Goal: Task Accomplishment & Management: Manage account settings

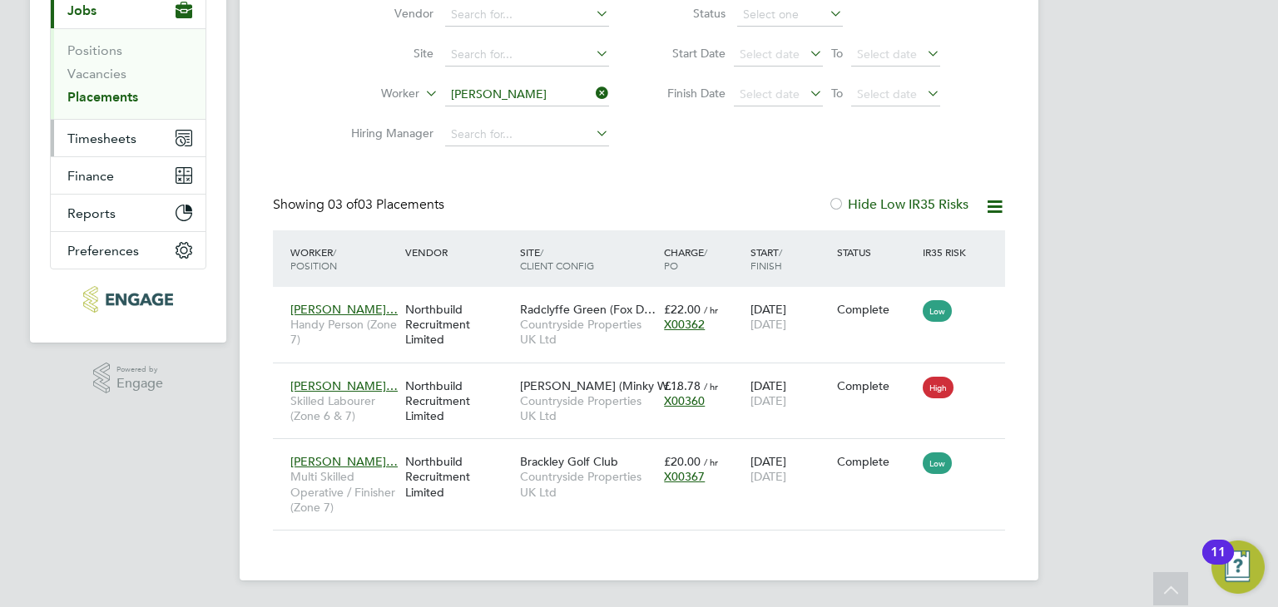
click at [123, 138] on span "Timesheets" at bounding box center [101, 139] width 69 height 16
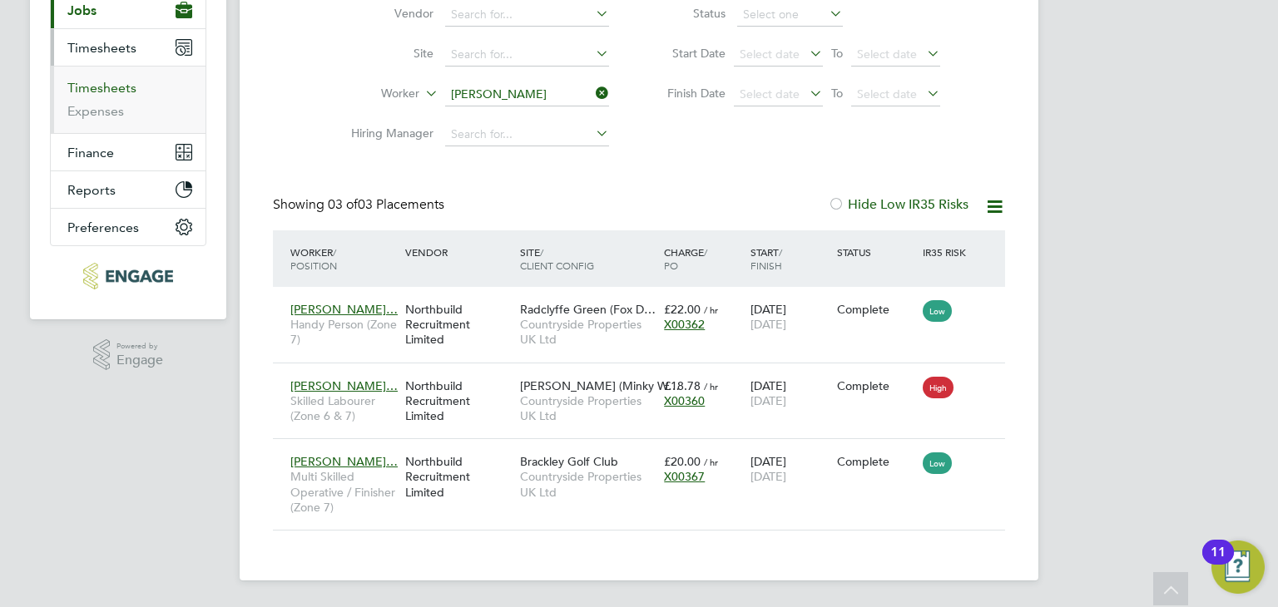
click at [120, 88] on link "Timesheets" at bounding box center [101, 88] width 69 height 16
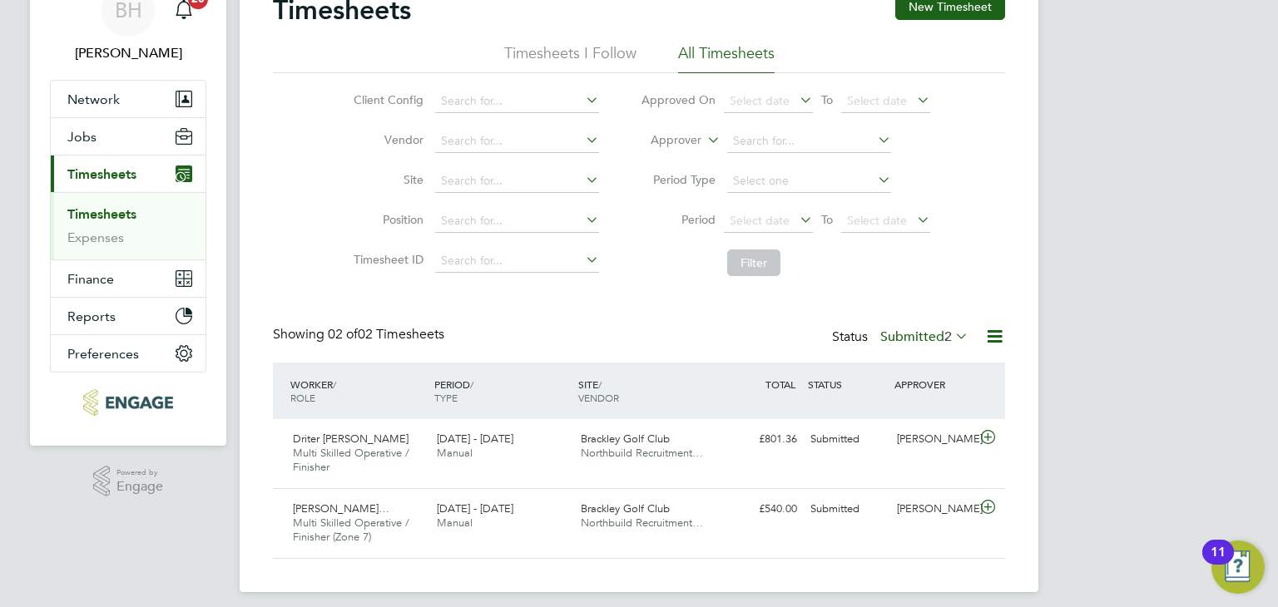
scroll to position [91, 0]
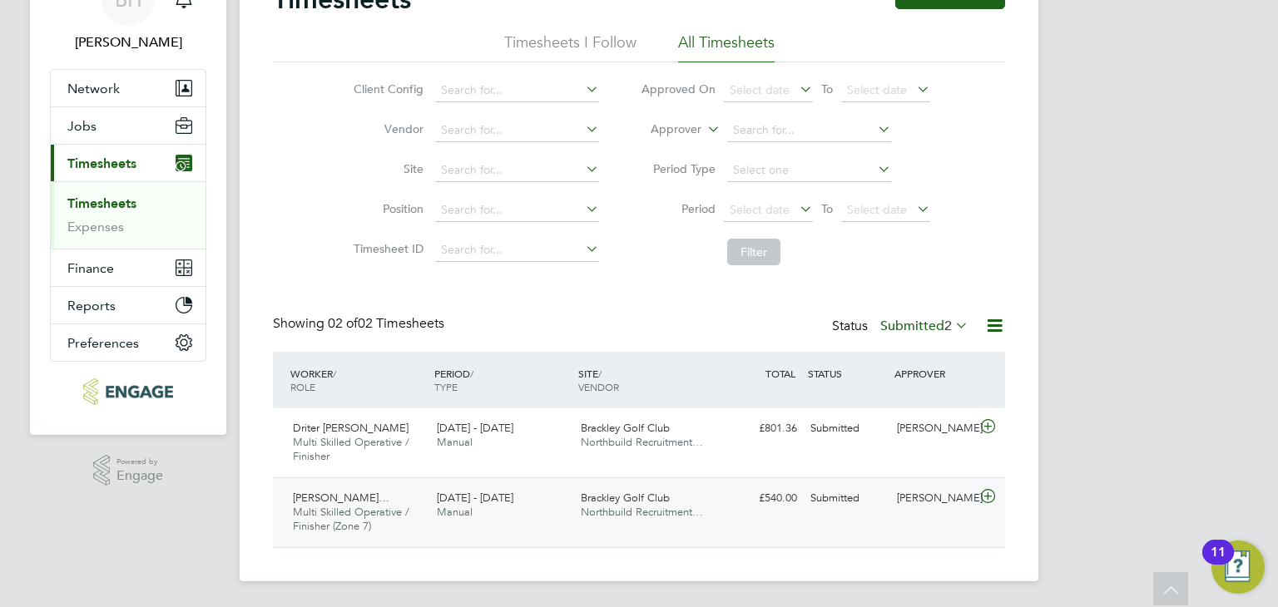
click at [986, 493] on icon at bounding box center [987, 496] width 21 height 13
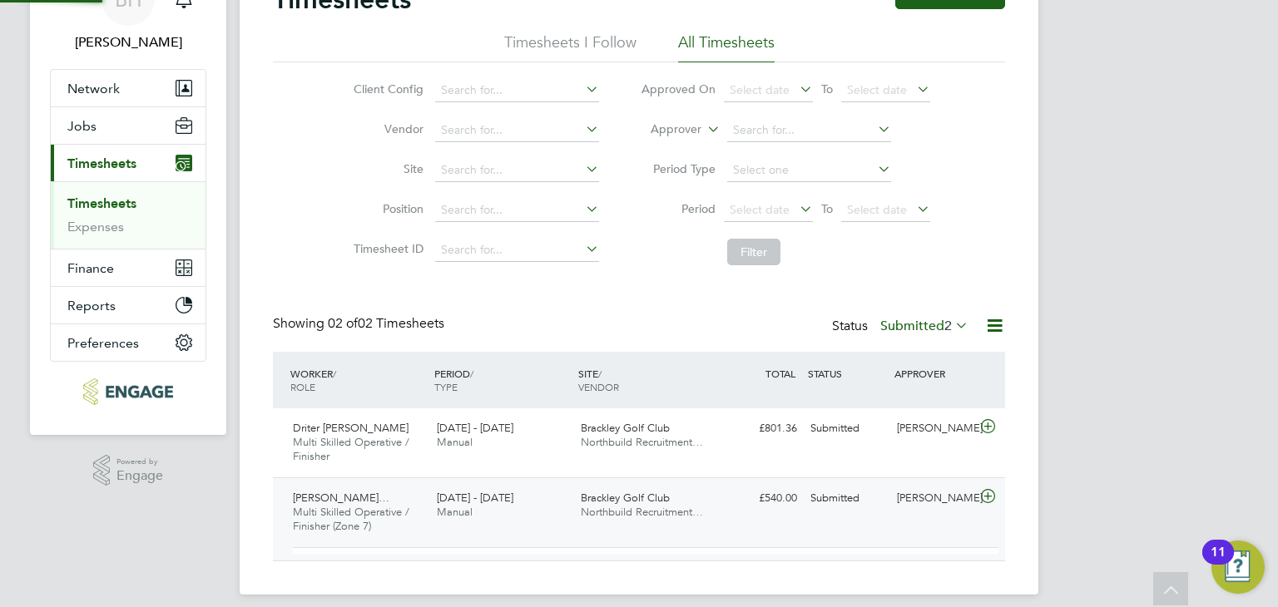
scroll to position [7, 7]
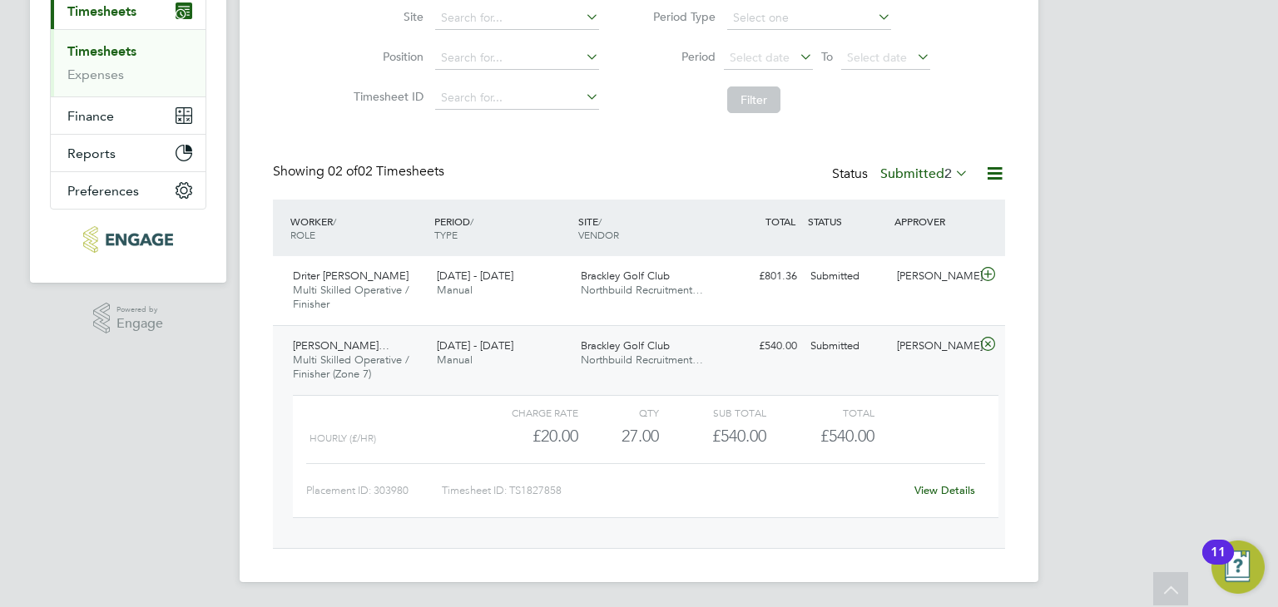
click at [969, 487] on link "View Details" at bounding box center [944, 490] width 61 height 14
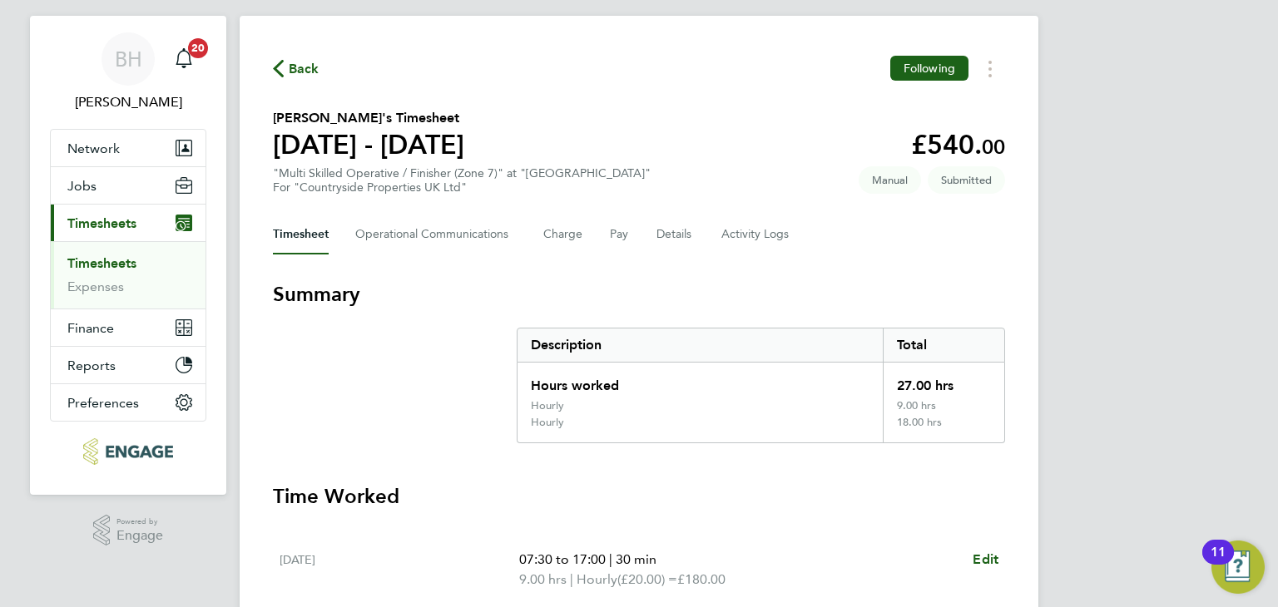
scroll to position [33, 0]
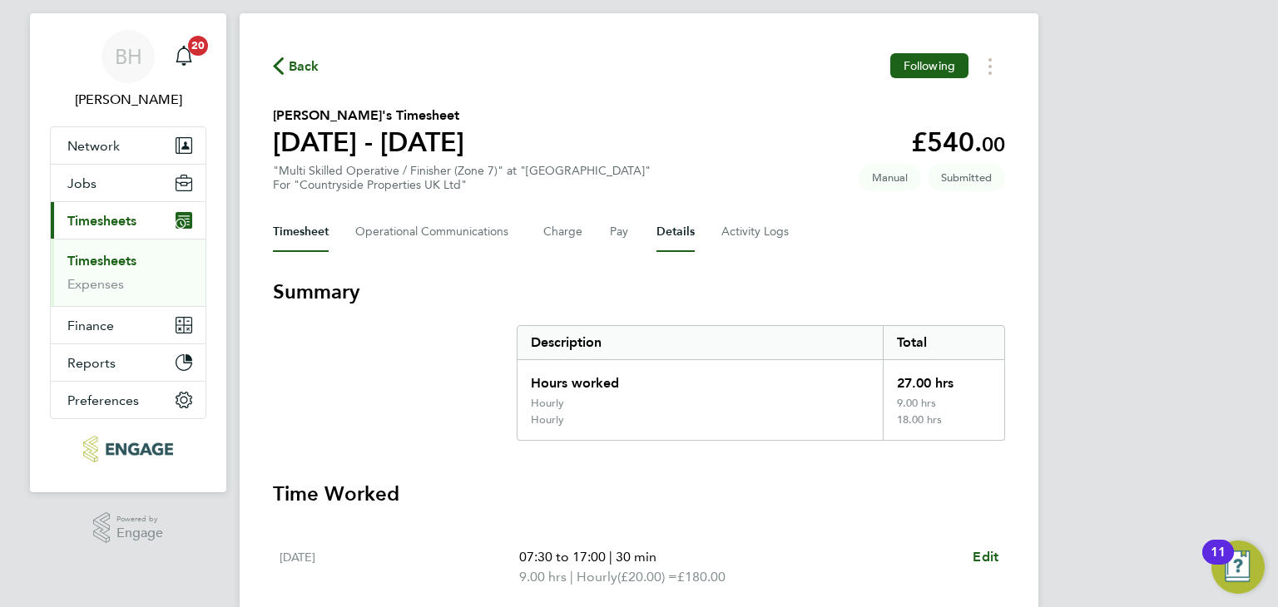
click at [662, 248] on button "Details" at bounding box center [675, 232] width 38 height 40
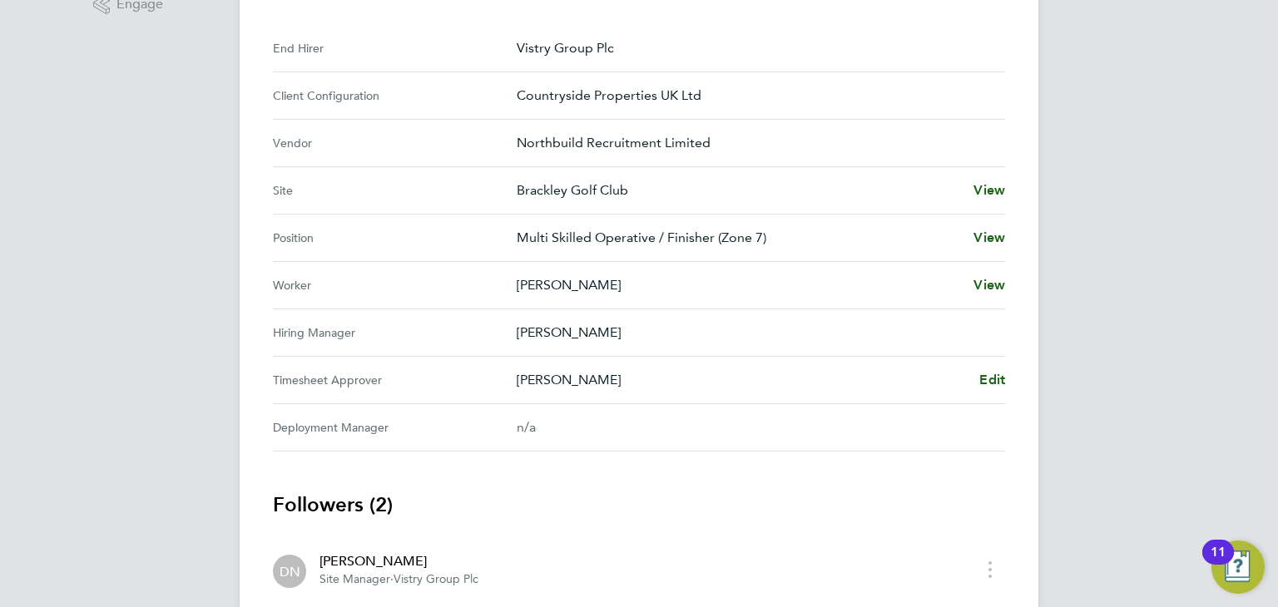
scroll to position [566, 0]
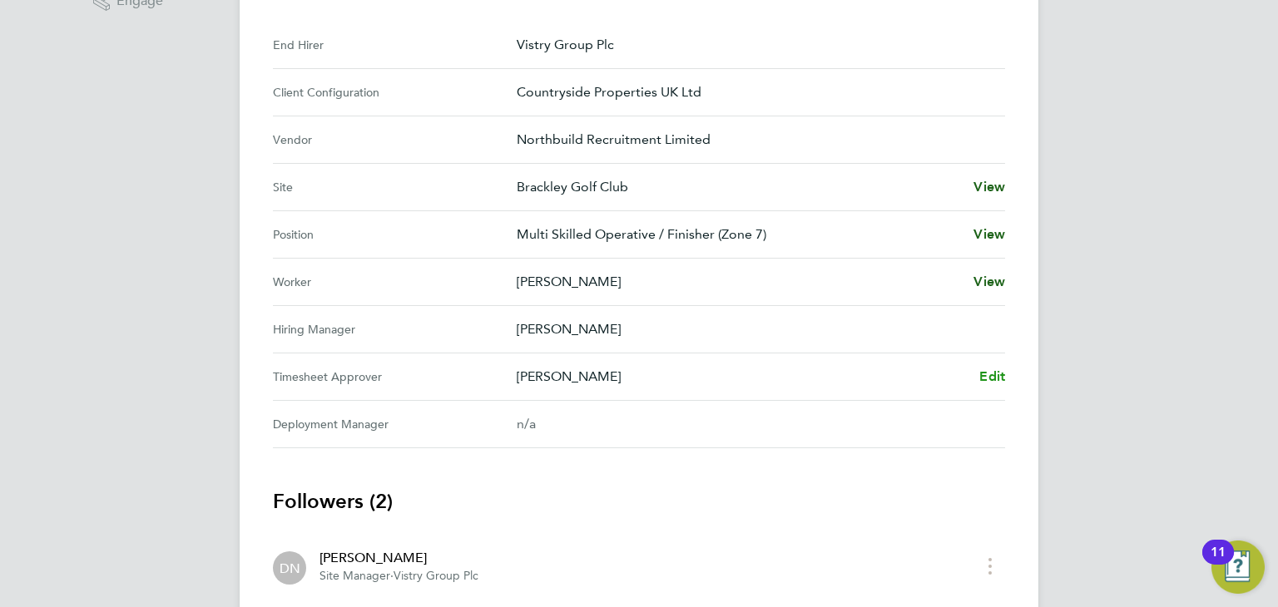
click at [1001, 371] on span "Edit" at bounding box center [992, 377] width 26 height 16
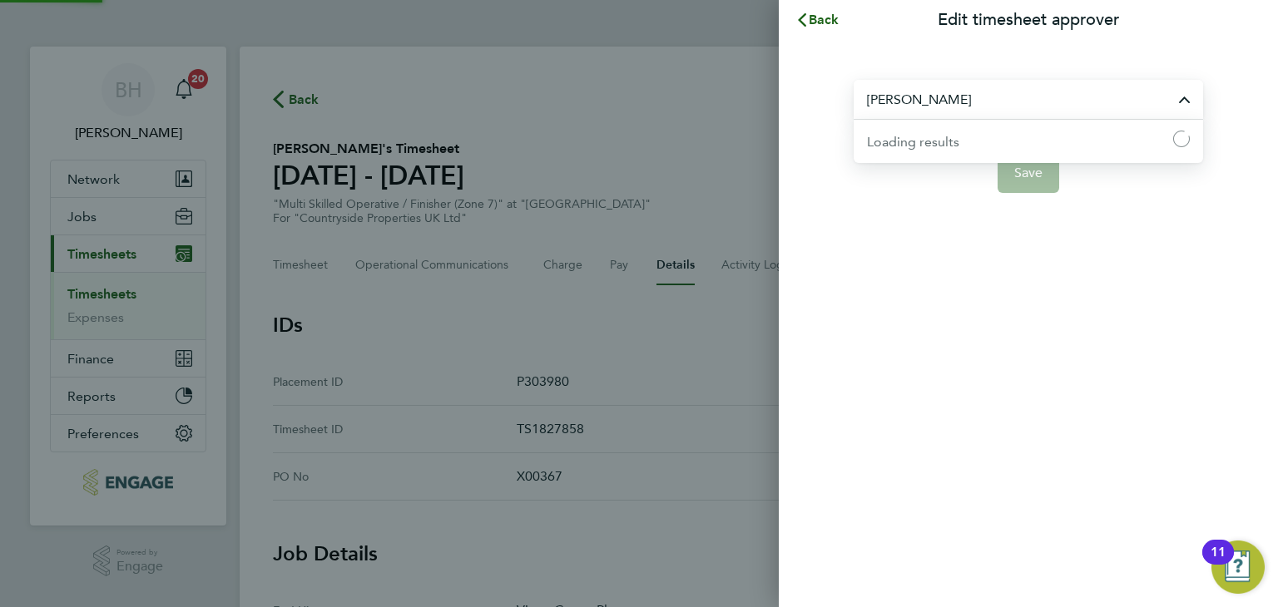
click at [1174, 99] on input "[PERSON_NAME]" at bounding box center [1028, 99] width 349 height 39
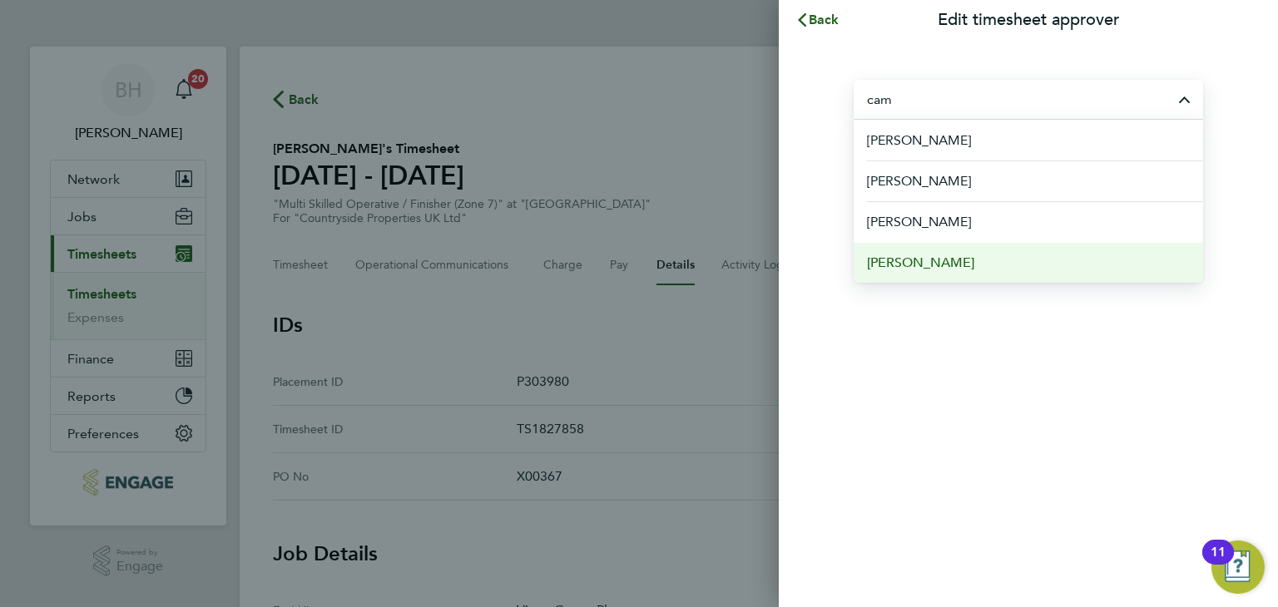
click at [1018, 266] on li "[PERSON_NAME]" at bounding box center [1028, 262] width 349 height 41
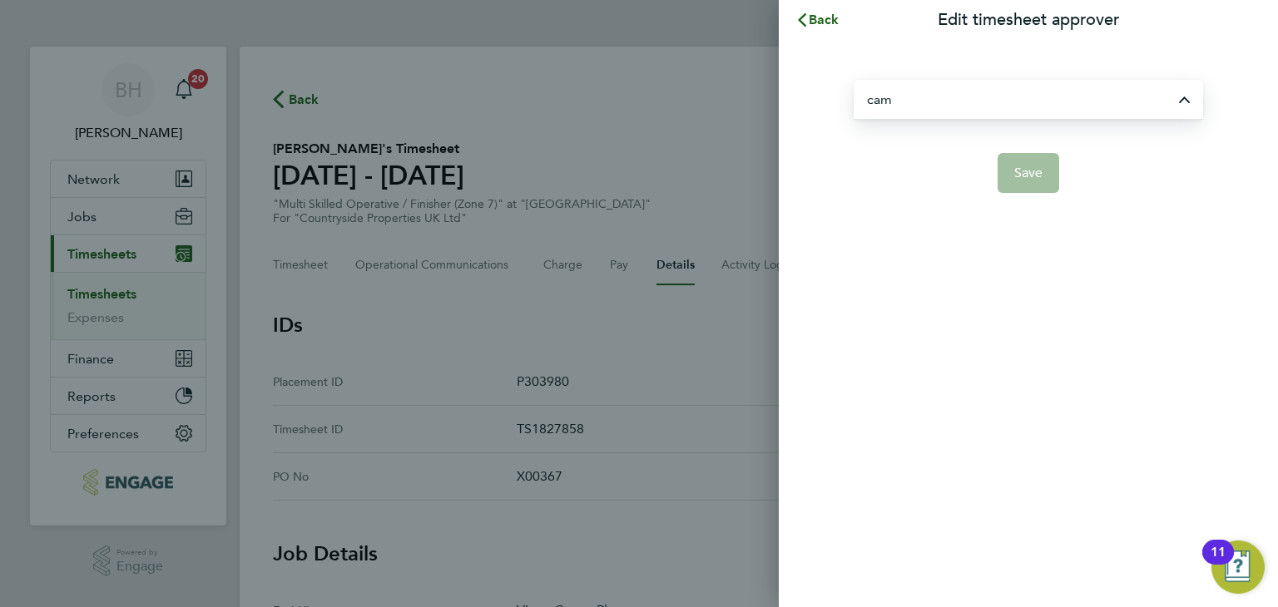
type input "[PERSON_NAME]"
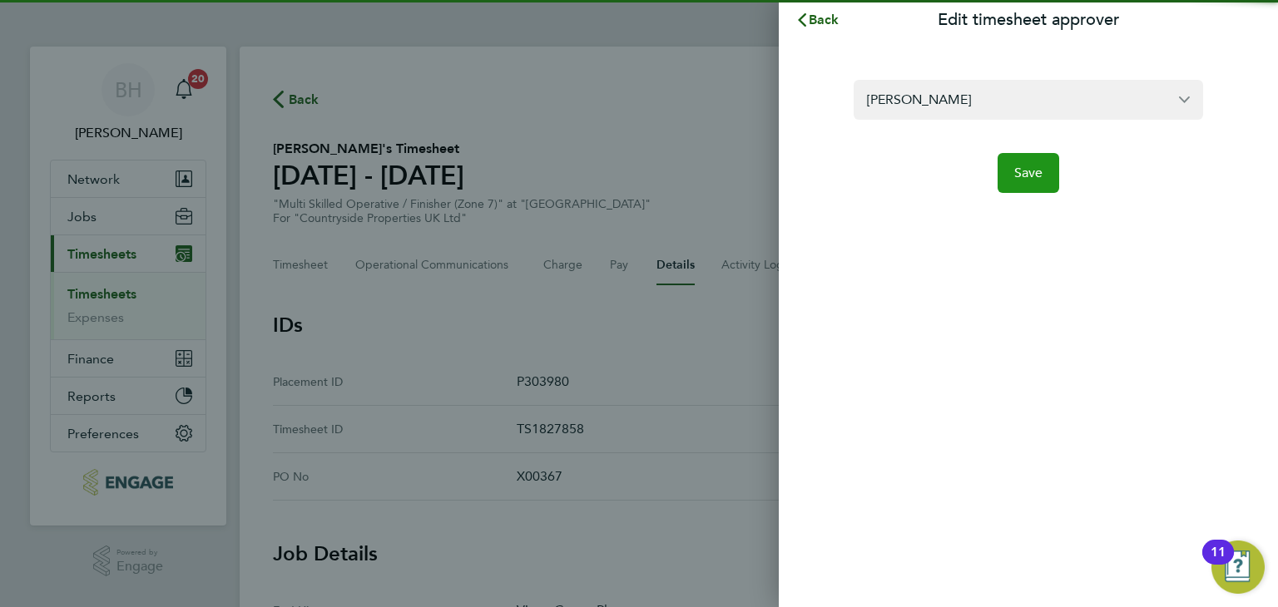
click at [1037, 177] on span "Save" at bounding box center [1028, 173] width 29 height 17
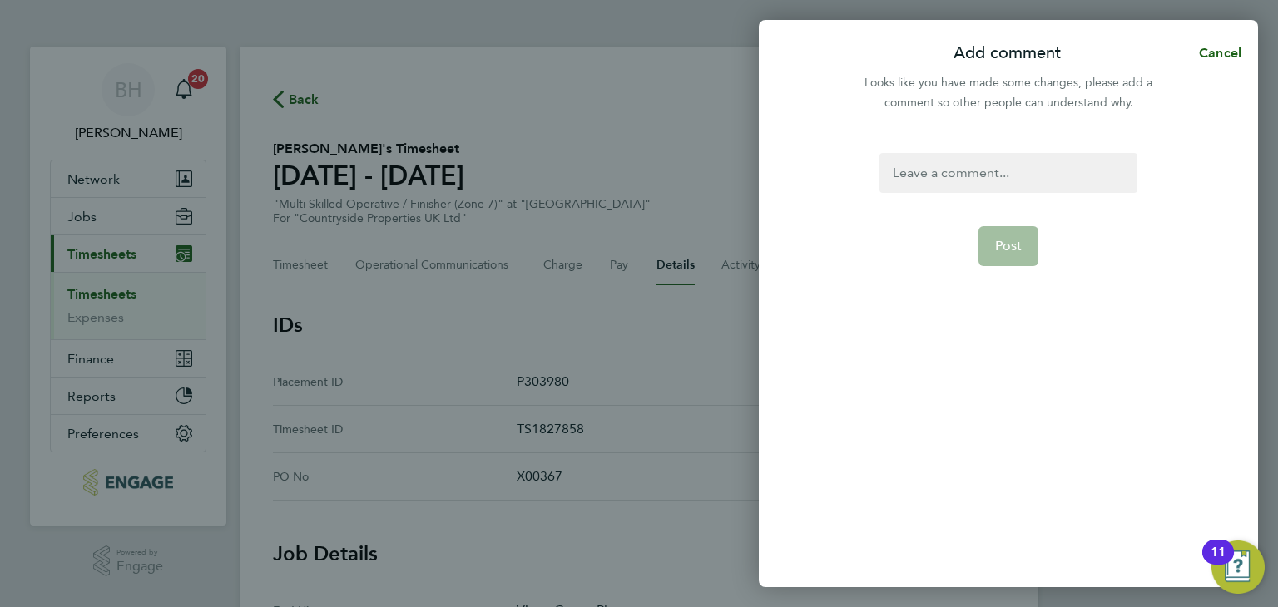
click at [1029, 191] on div at bounding box center [1007, 173] width 257 height 40
click at [1003, 245] on span "Post" at bounding box center [1008, 246] width 27 height 17
